Goal: Find specific page/section: Find specific page/section

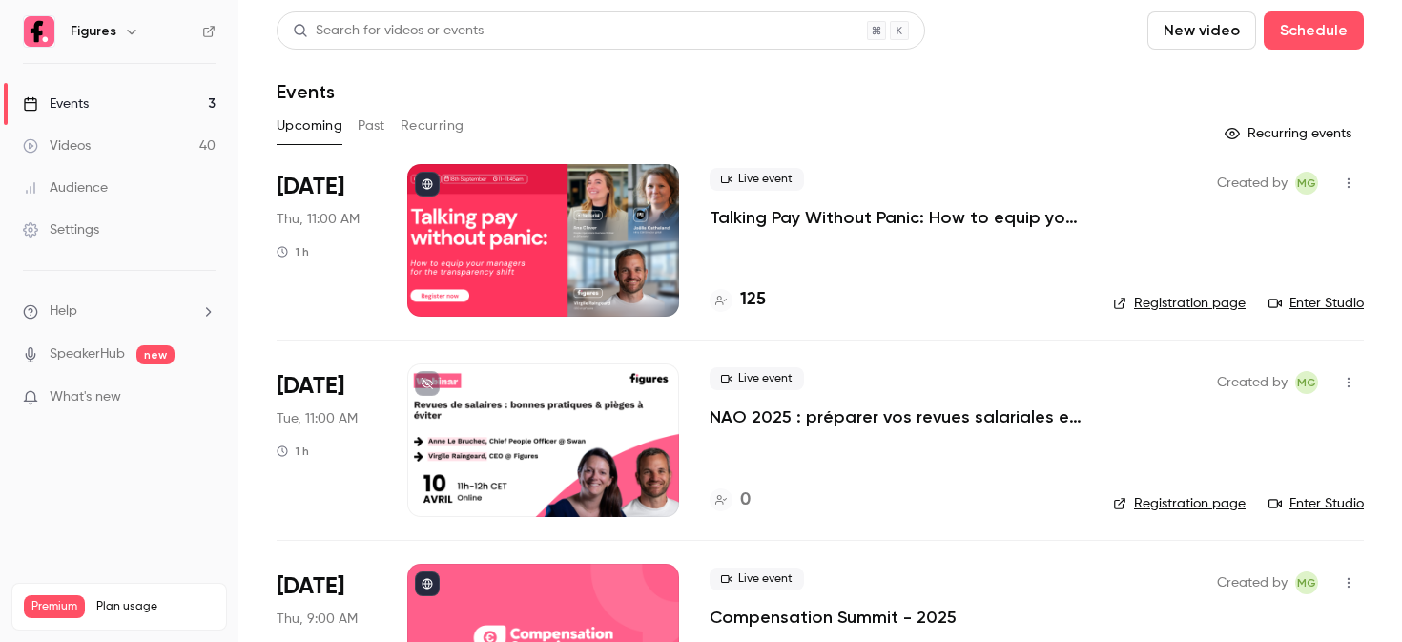
click at [586, 170] on div at bounding box center [543, 240] width 272 height 153
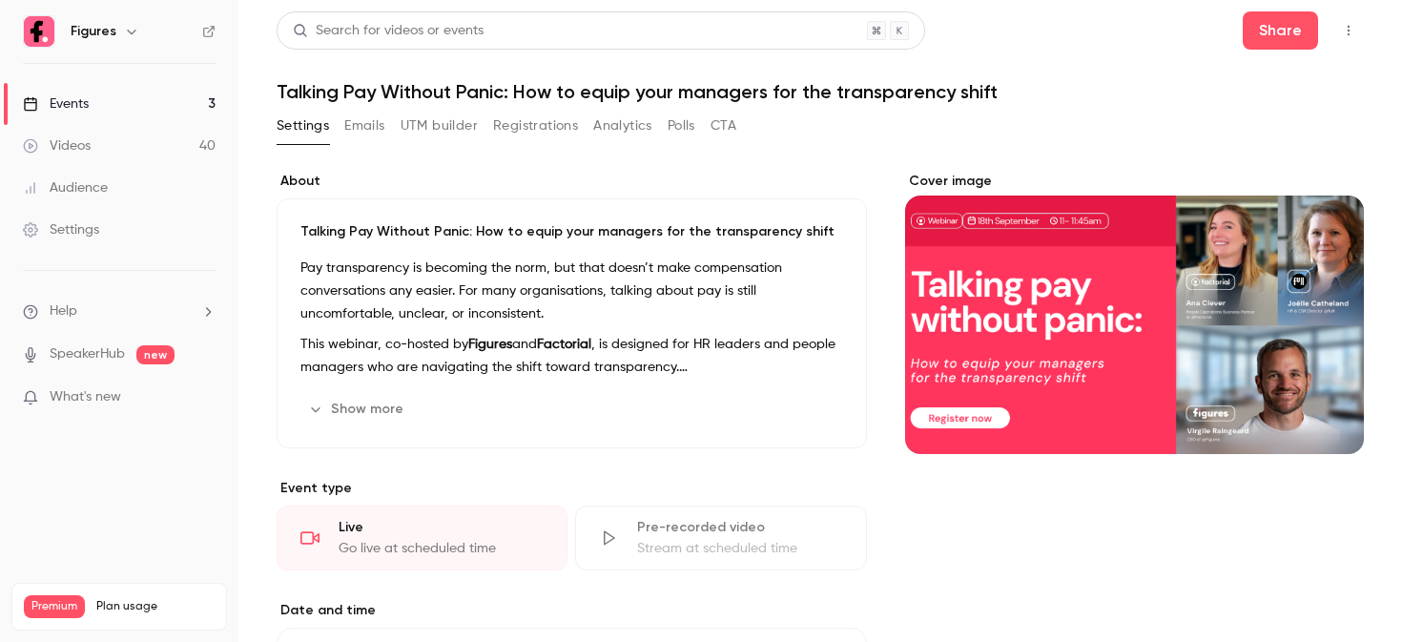
click at [504, 125] on button "Registrations" at bounding box center [535, 126] width 85 height 31
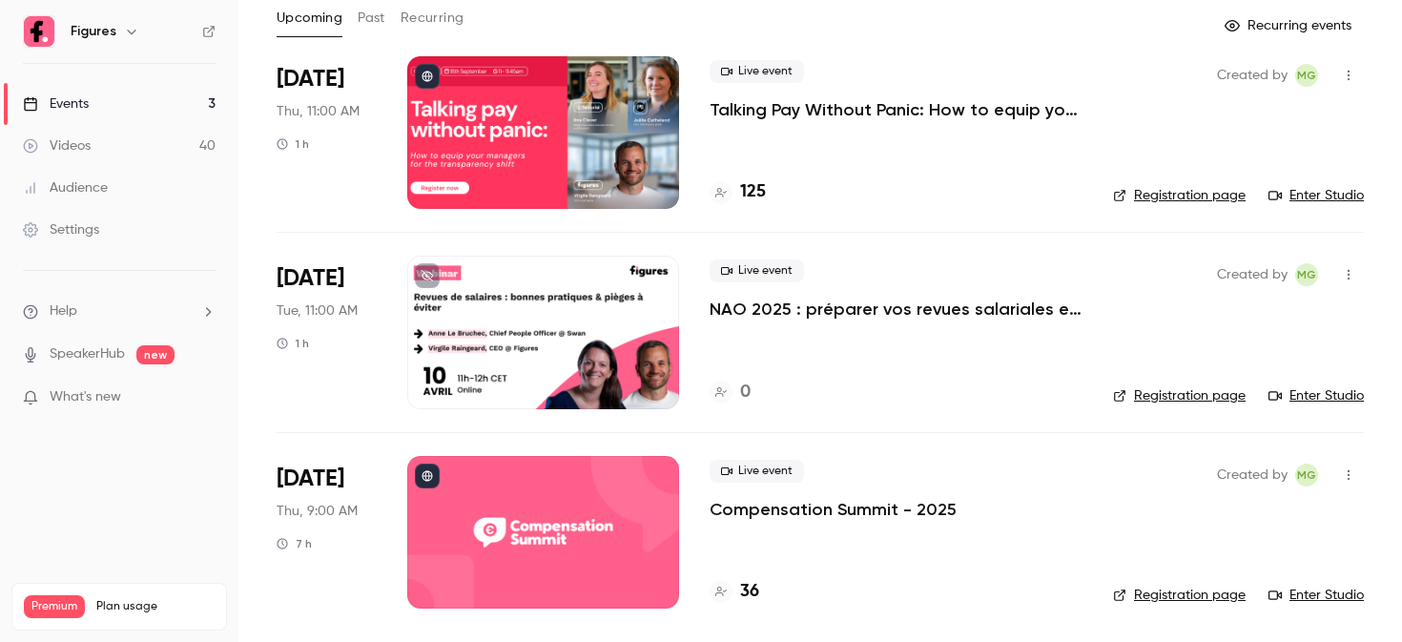
scroll to position [109, 0]
click at [571, 507] on div at bounding box center [543, 531] width 272 height 153
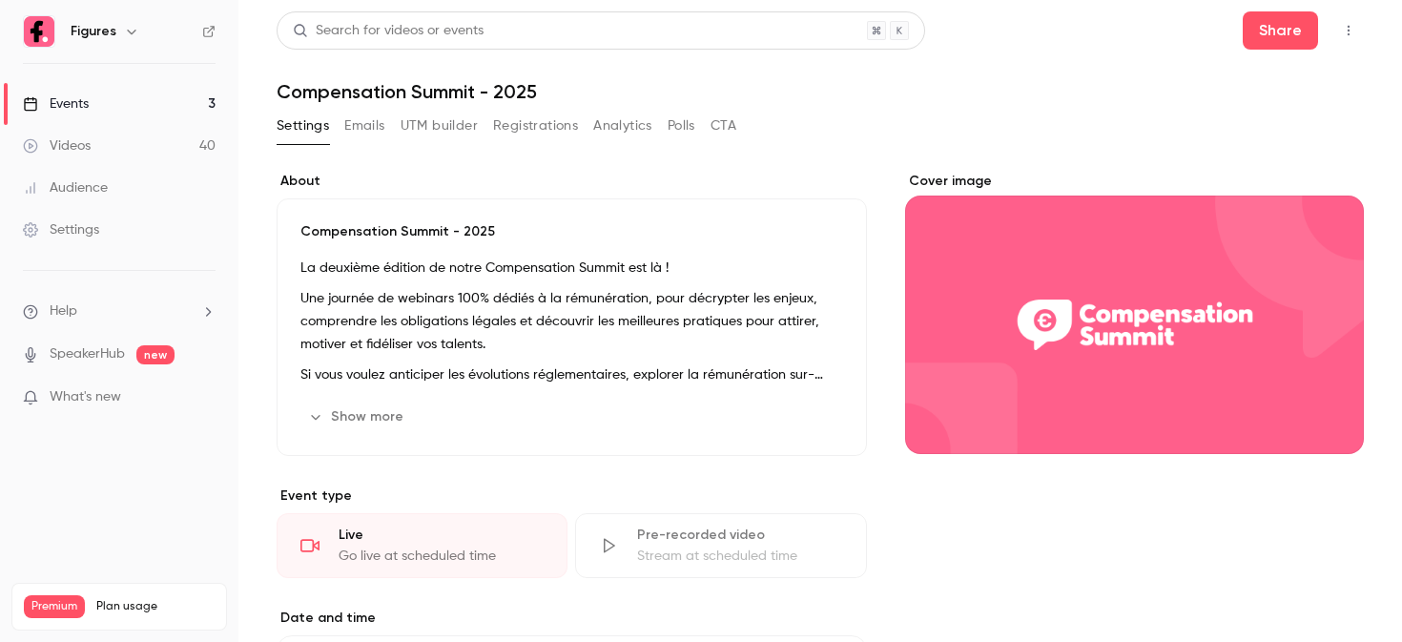
click at [564, 125] on button "Registrations" at bounding box center [535, 126] width 85 height 31
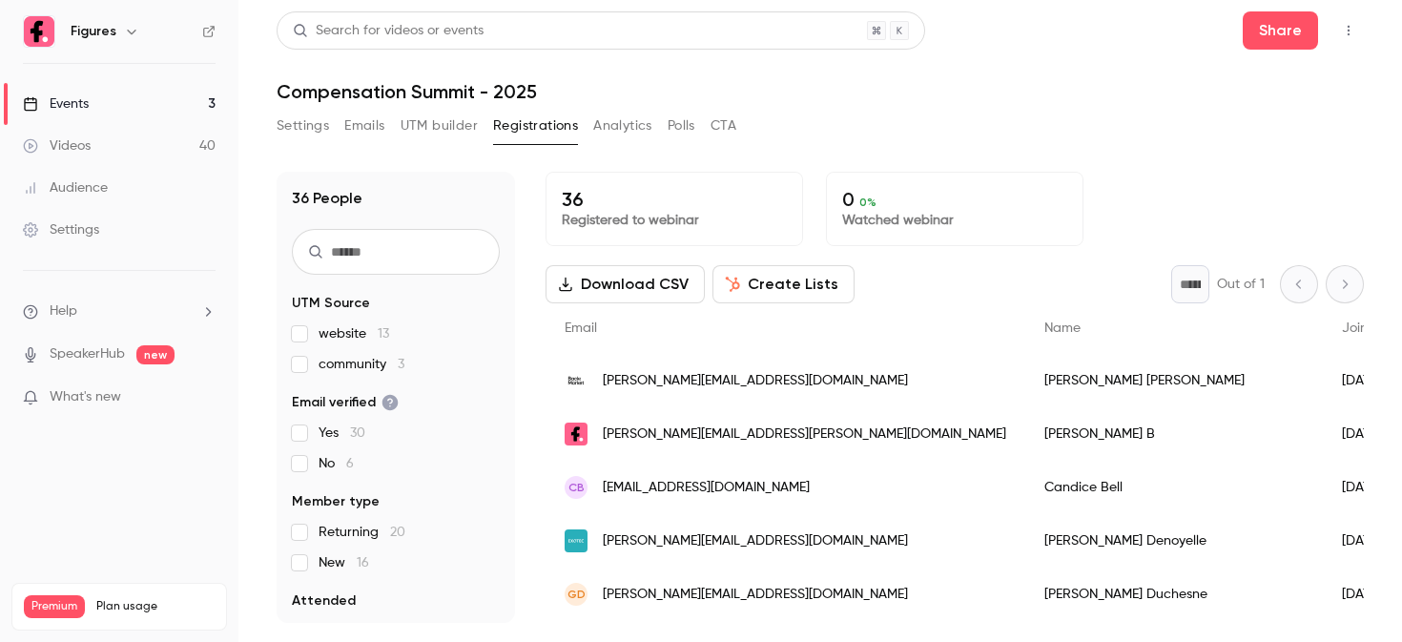
click at [310, 135] on button "Settings" at bounding box center [303, 126] width 52 height 31
